Goal: Navigation & Orientation: Understand site structure

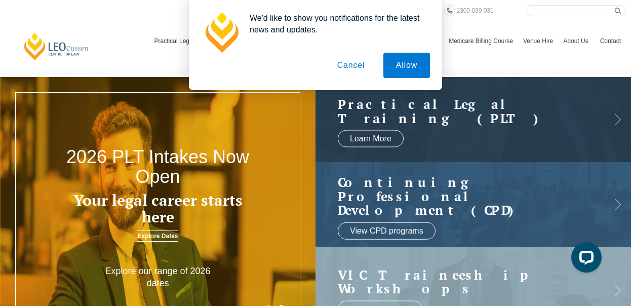
click at [353, 63] on button "Cancel" at bounding box center [350, 65] width 53 height 25
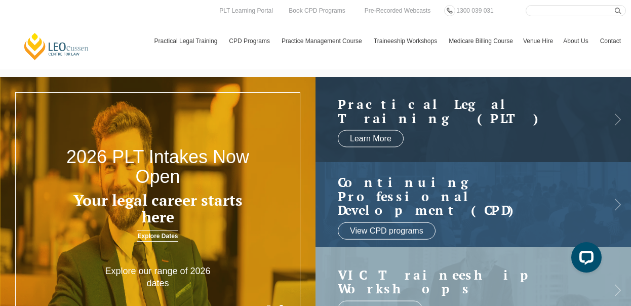
click at [64, 49] on link "[PERSON_NAME] Centre for Law" at bounding box center [56, 46] width 67 height 29
